Goal: Task Accomplishment & Management: Use online tool/utility

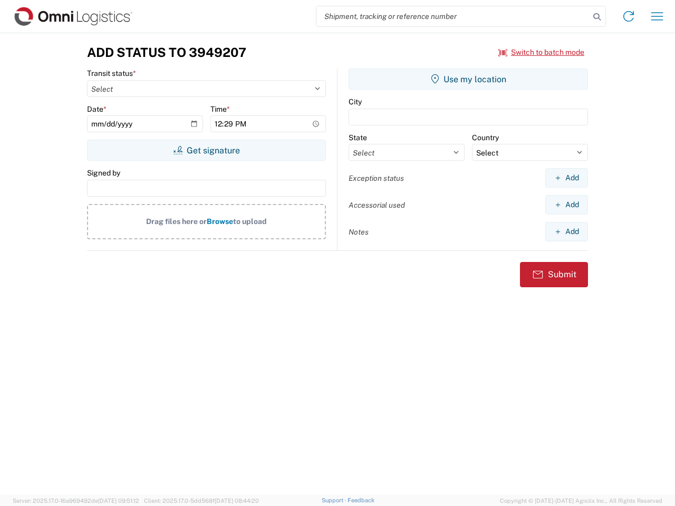
click at [453, 16] on input "search" at bounding box center [453, 16] width 273 height 20
click at [597, 17] on icon at bounding box center [597, 16] width 15 height 15
click at [629, 16] on icon at bounding box center [628, 16] width 17 height 17
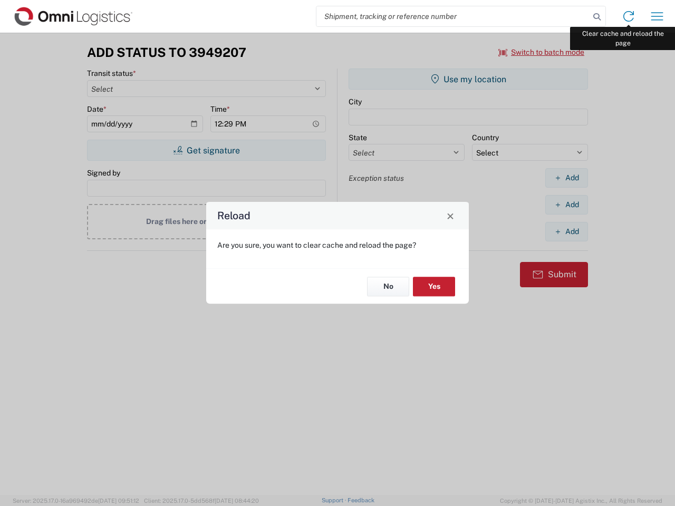
click at [657, 16] on div "Reload Are you sure, you want to clear cache and reload the page? No Yes" at bounding box center [337, 253] width 675 height 506
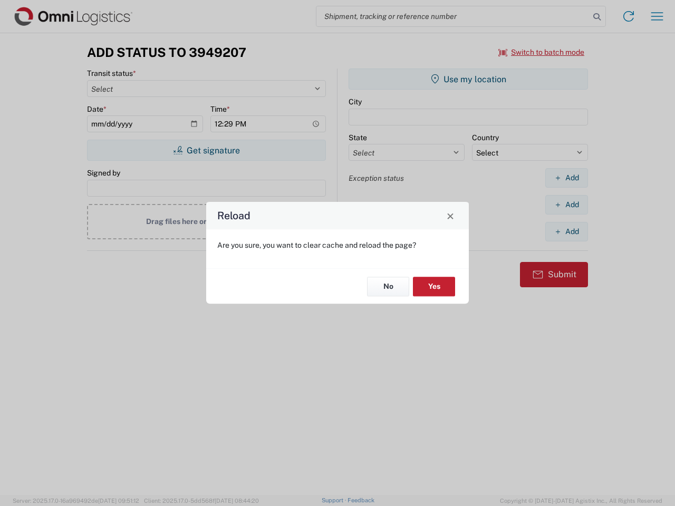
click at [542, 52] on div "Reload Are you sure, you want to clear cache and reload the page? No Yes" at bounding box center [337, 253] width 675 height 506
click at [206, 150] on div "Reload Are you sure, you want to clear cache and reload the page? No Yes" at bounding box center [337, 253] width 675 height 506
click at [468, 79] on div "Reload Are you sure, you want to clear cache and reload the page? No Yes" at bounding box center [337, 253] width 675 height 506
click at [567, 178] on div "Reload Are you sure, you want to clear cache and reload the page? No Yes" at bounding box center [337, 253] width 675 height 506
click at [567, 205] on div "Reload Are you sure, you want to clear cache and reload the page? No Yes" at bounding box center [337, 253] width 675 height 506
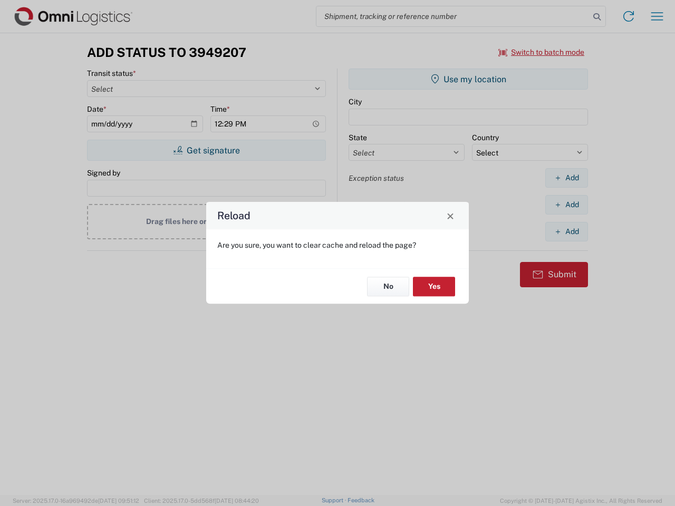
click at [567, 232] on div "Reload Are you sure, you want to clear cache and reload the page? No Yes" at bounding box center [337, 253] width 675 height 506
